Goal: Task Accomplishment & Management: Use online tool/utility

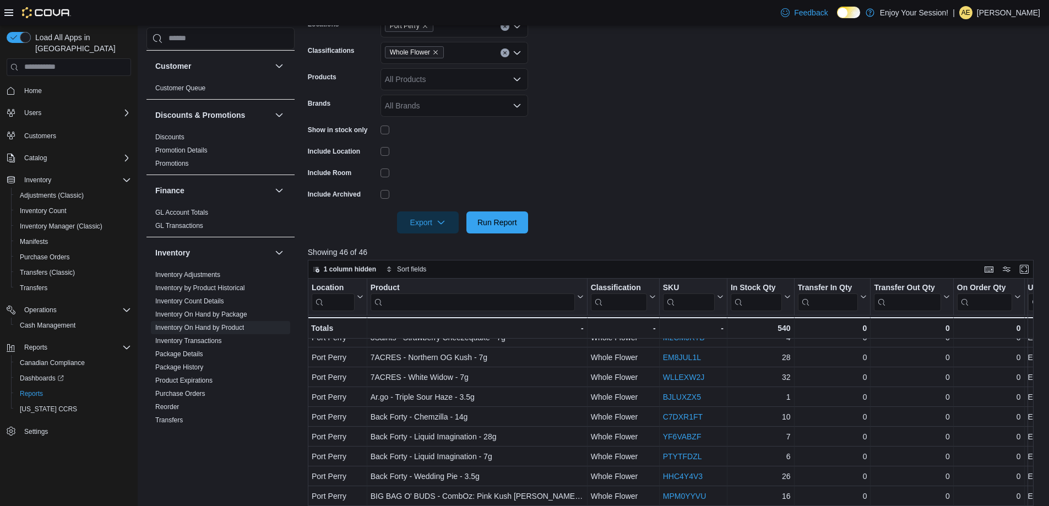
scroll to position [139, 0]
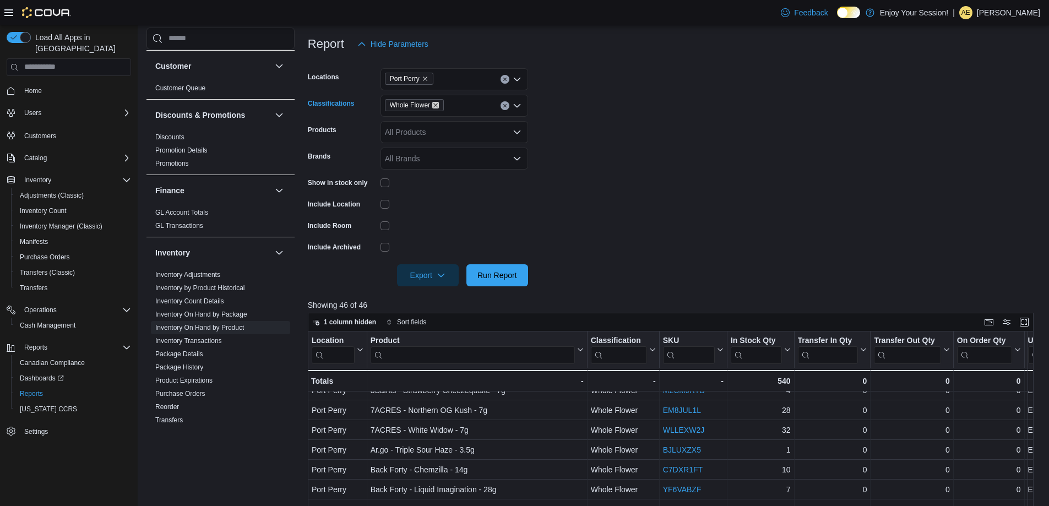
click at [436, 103] on icon "Remove Whole Flower from selection in this group" at bounding box center [435, 105] width 7 height 7
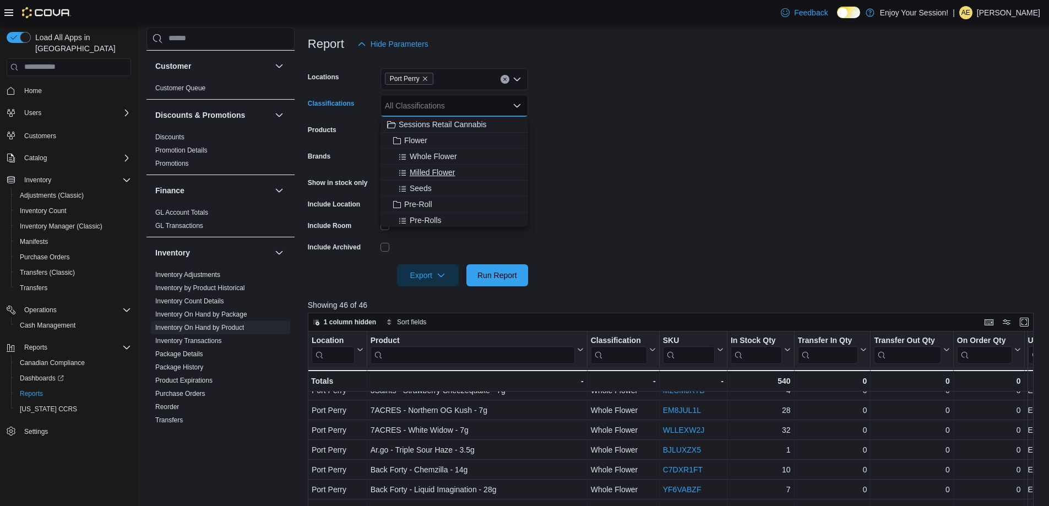
click at [431, 170] on span "Milled Flower" at bounding box center [432, 172] width 45 height 11
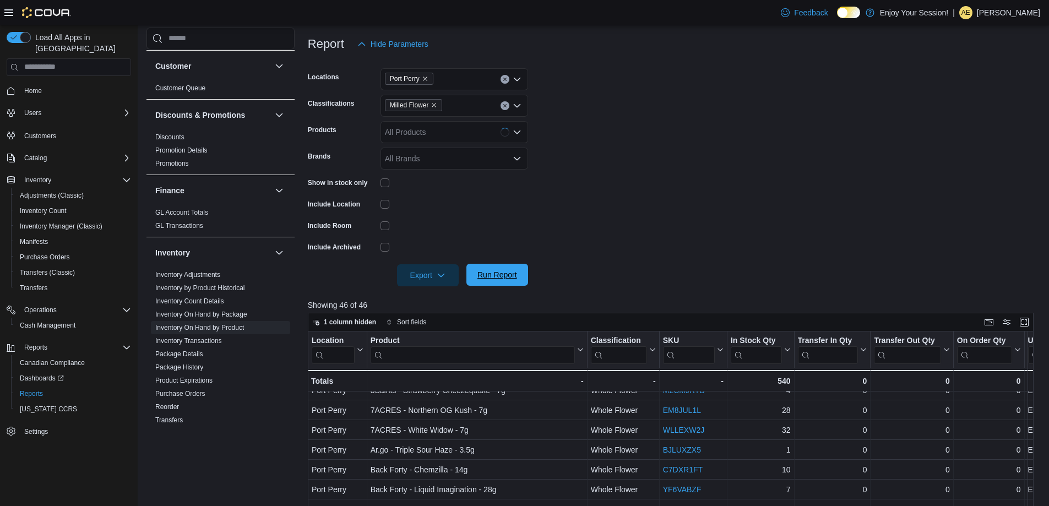
click at [509, 275] on span "Run Report" at bounding box center [497, 274] width 40 height 11
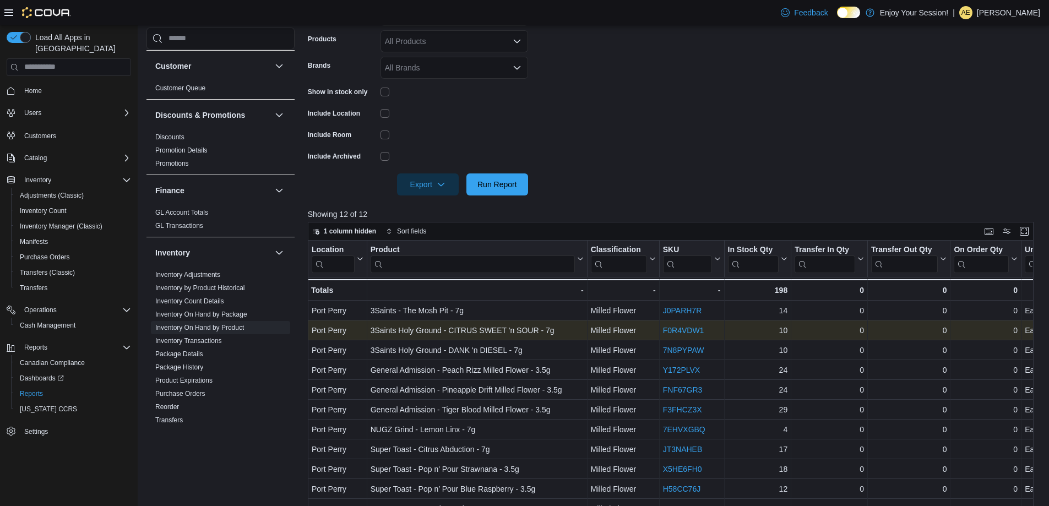
scroll to position [139, 0]
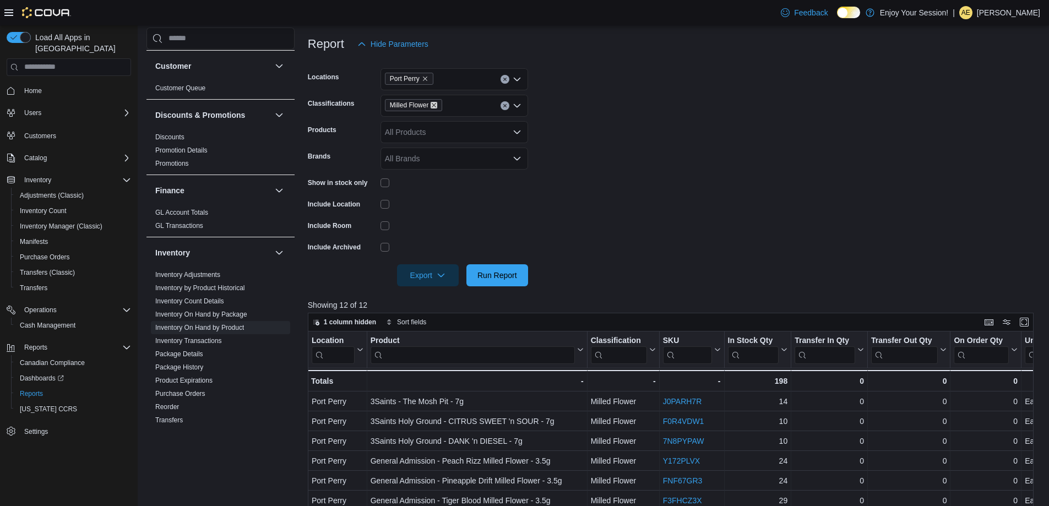
click at [437, 105] on icon "Remove Milled Flower from selection in this group" at bounding box center [433, 105] width 7 height 7
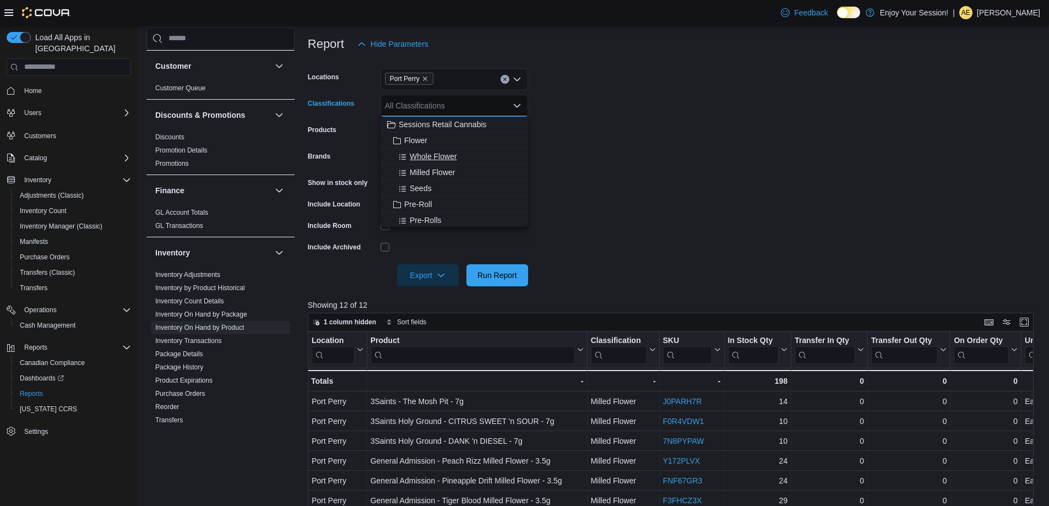
click at [433, 155] on span "Whole Flower" at bounding box center [433, 156] width 47 height 11
click at [479, 275] on span "Run Report" at bounding box center [497, 274] width 40 height 11
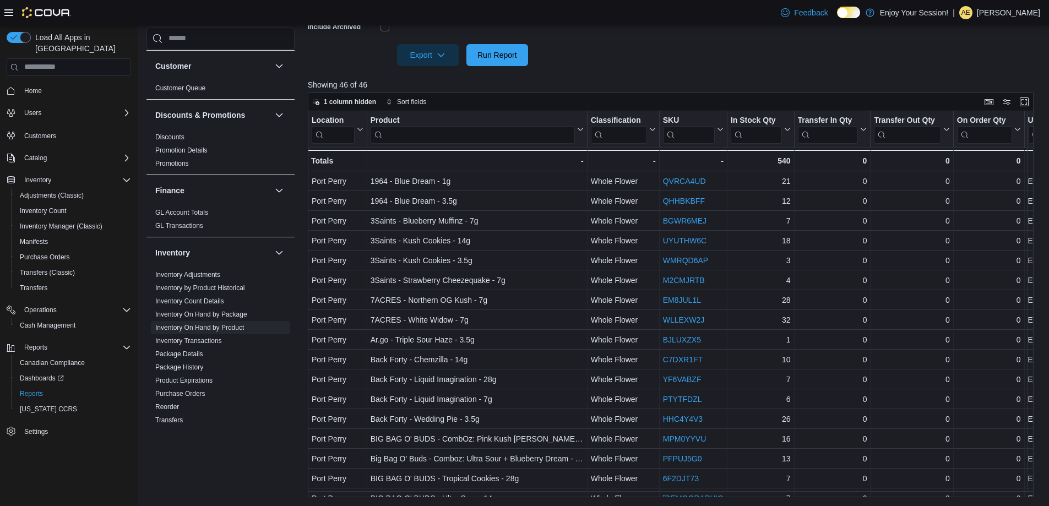
scroll to position [194, 0]
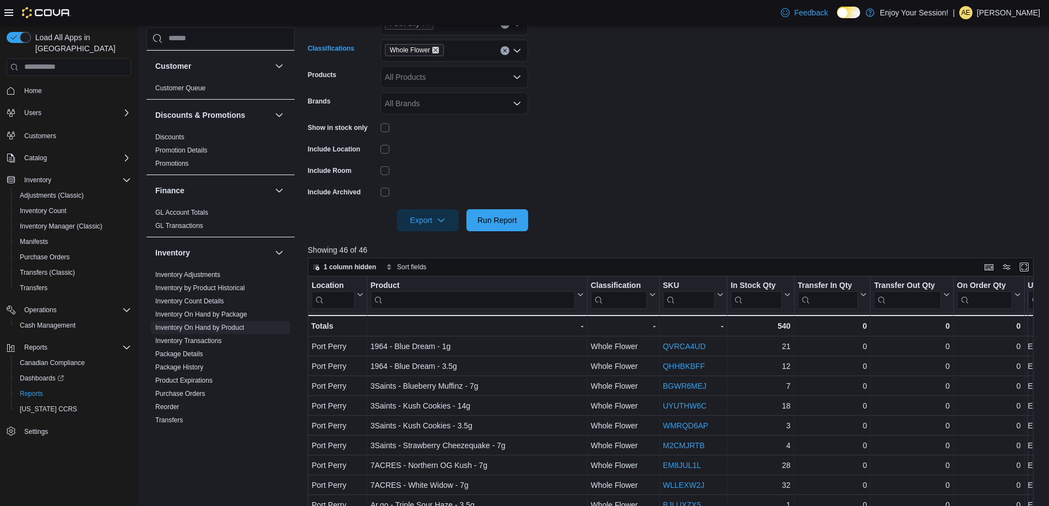
click at [436, 50] on icon "Remove Whole Flower from selection in this group" at bounding box center [435, 50] width 4 height 4
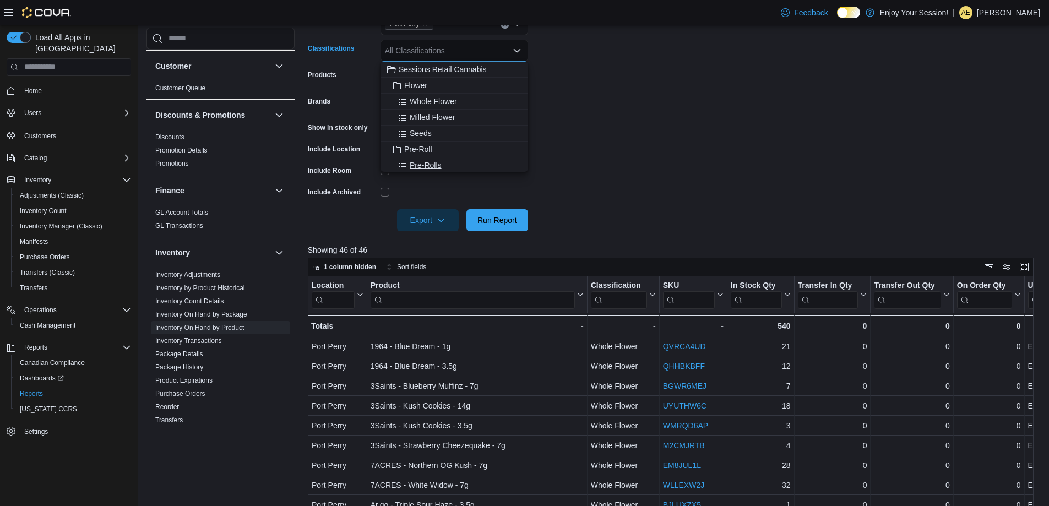
click at [419, 168] on span "Pre-Rolls" at bounding box center [426, 165] width 32 height 11
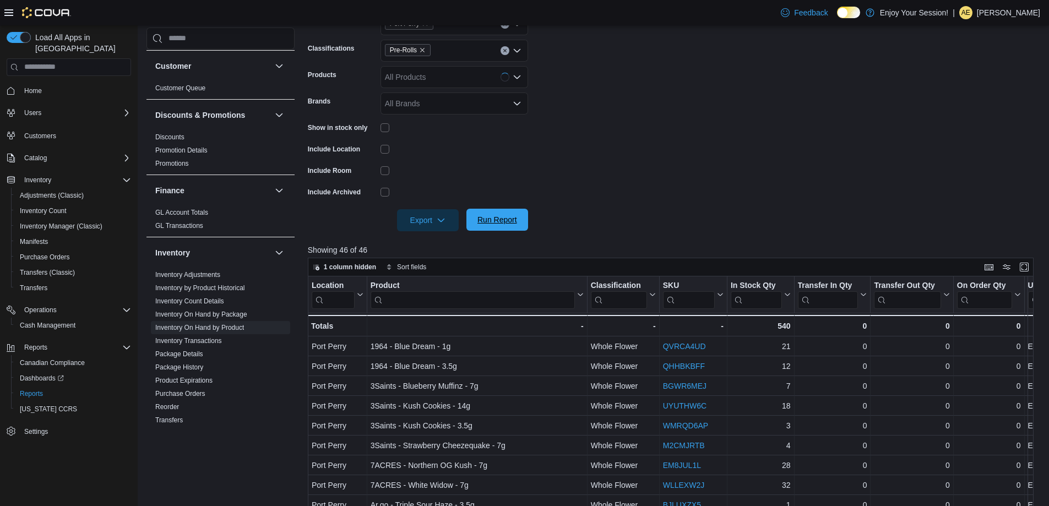
click at [501, 220] on span "Run Report" at bounding box center [497, 219] width 40 height 11
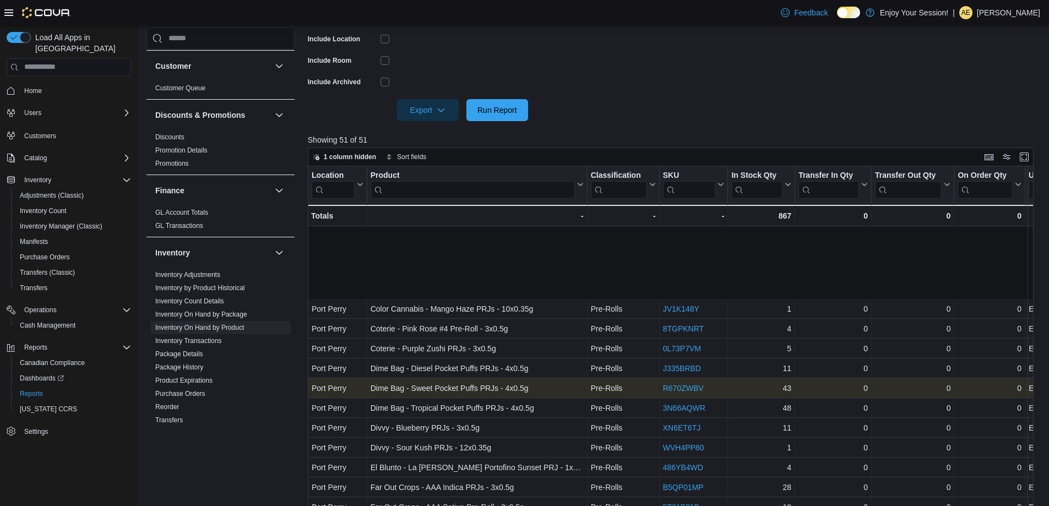
scroll to position [275, 0]
